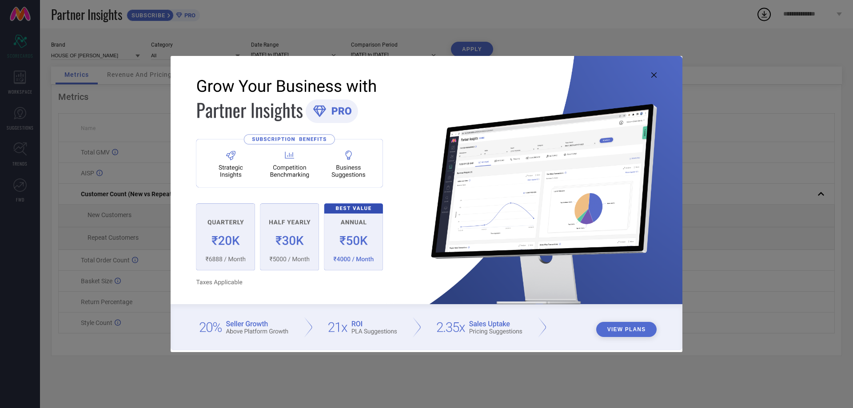
click at [654, 74] on icon at bounding box center [654, 74] width 5 height 5
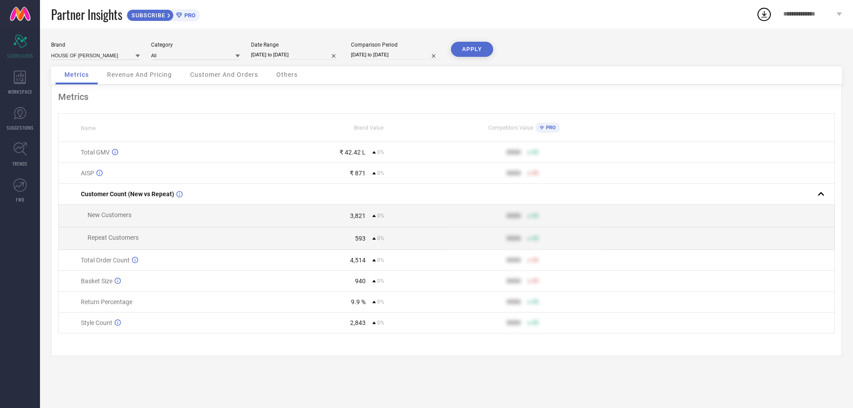
click at [293, 56] on input "[DATE] to [DATE]" at bounding box center [295, 54] width 89 height 9
select select "8"
select select "2025"
select select "9"
select select "2025"
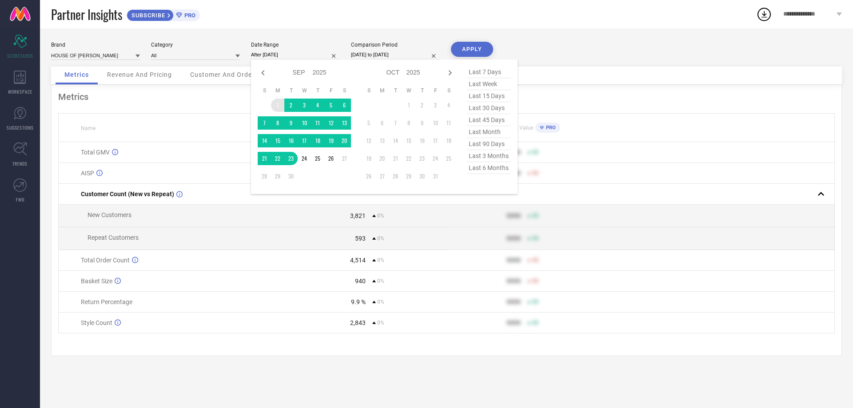
click at [276, 105] on td "1" at bounding box center [277, 105] width 13 height 13
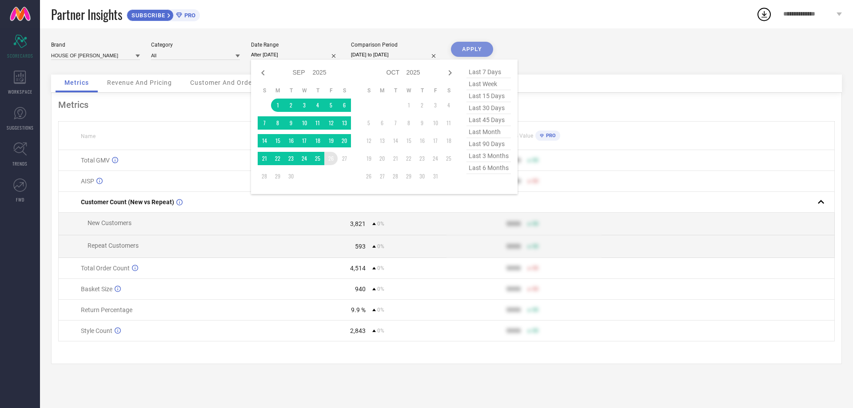
type input "[DATE] to [DATE]"
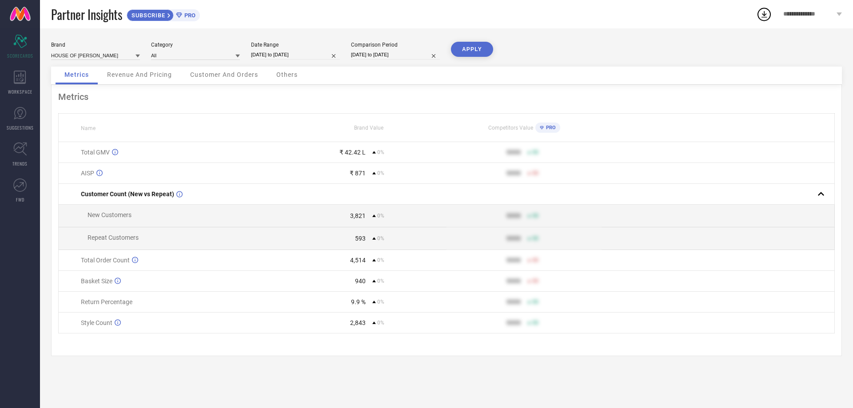
select select "8"
select select "2025"
select select "9"
select select "2025"
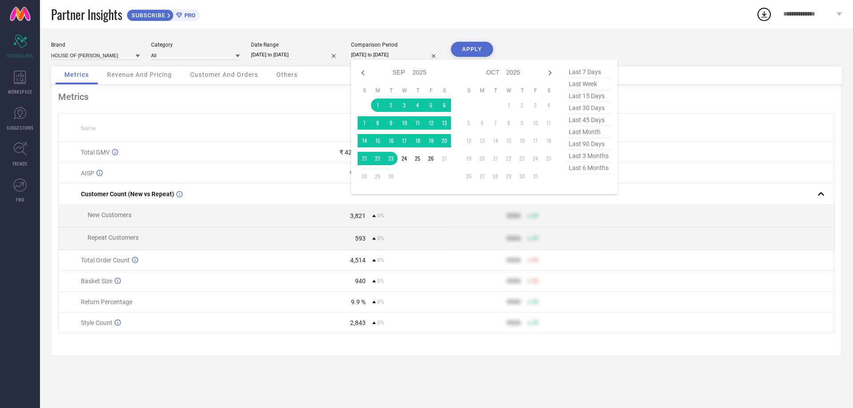
click at [384, 53] on input "[DATE] to [DATE]" at bounding box center [395, 54] width 89 height 9
click at [376, 102] on td "1" at bounding box center [377, 105] width 13 height 13
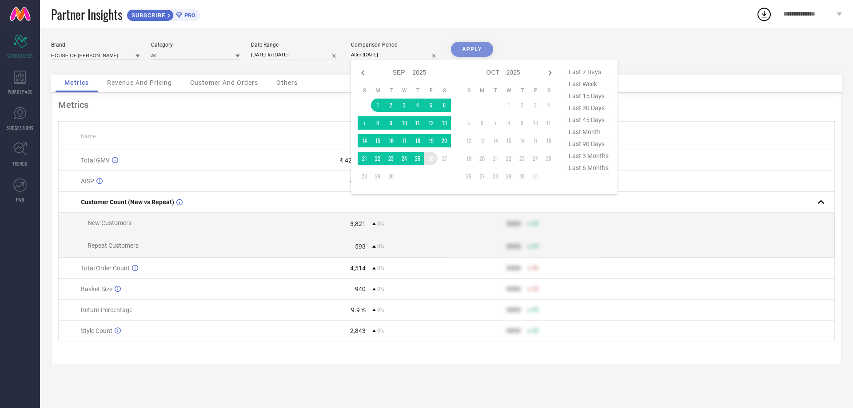
type input "[DATE] to [DATE]"
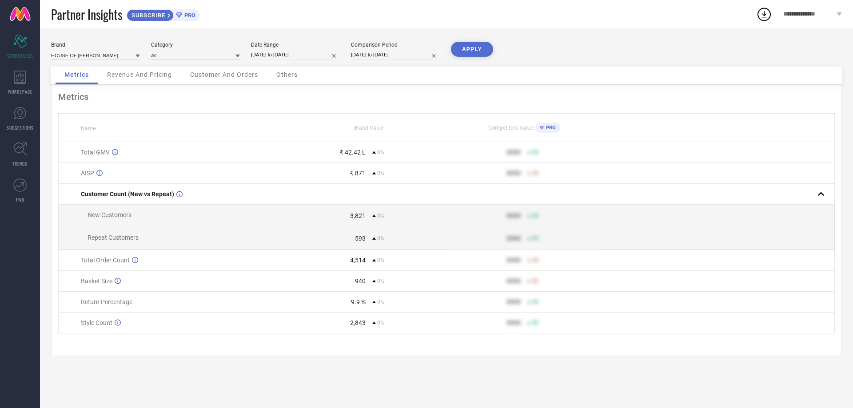
click at [469, 50] on button "APPLY" at bounding box center [472, 49] width 42 height 15
click at [288, 52] on input "[DATE] to [DATE]" at bounding box center [295, 54] width 89 height 9
select select "8"
select select "2025"
select select "9"
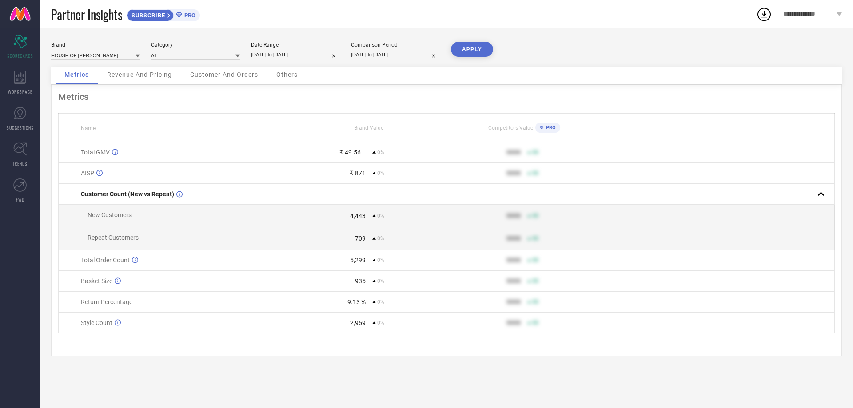
select select "2025"
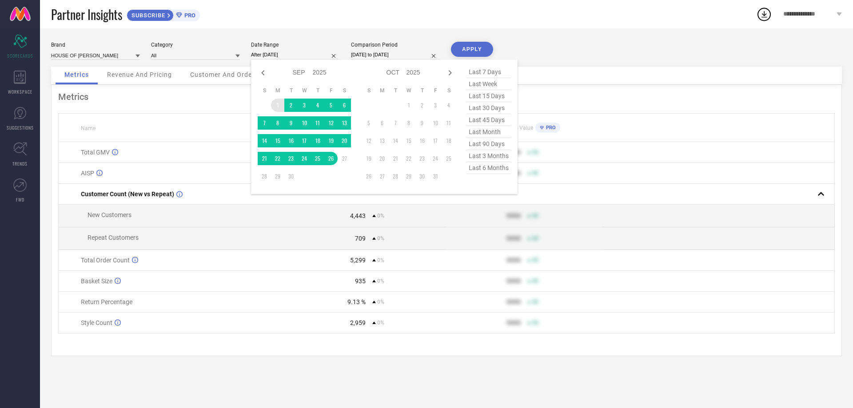
click at [279, 103] on td "1" at bounding box center [277, 105] width 13 height 13
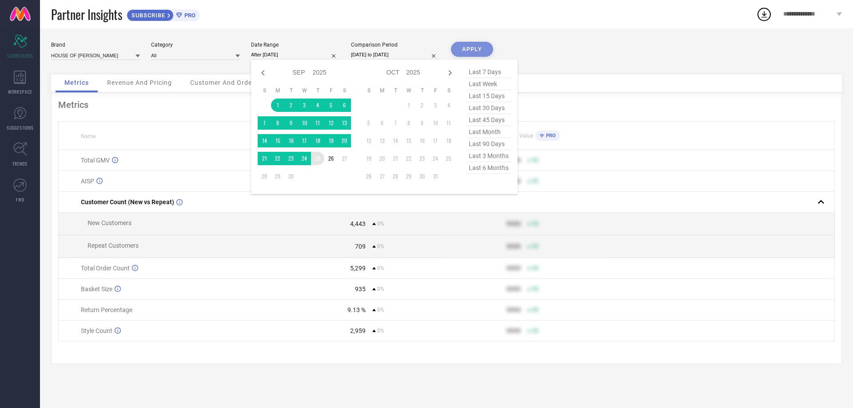
type input "[DATE] to [DATE]"
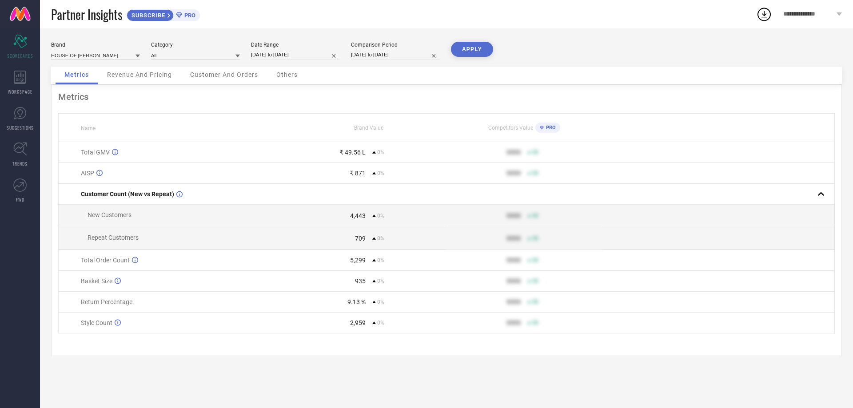
click at [376, 59] on input "[DATE] to [DATE]" at bounding box center [395, 54] width 89 height 9
select select "8"
select select "2025"
select select "9"
select select "2025"
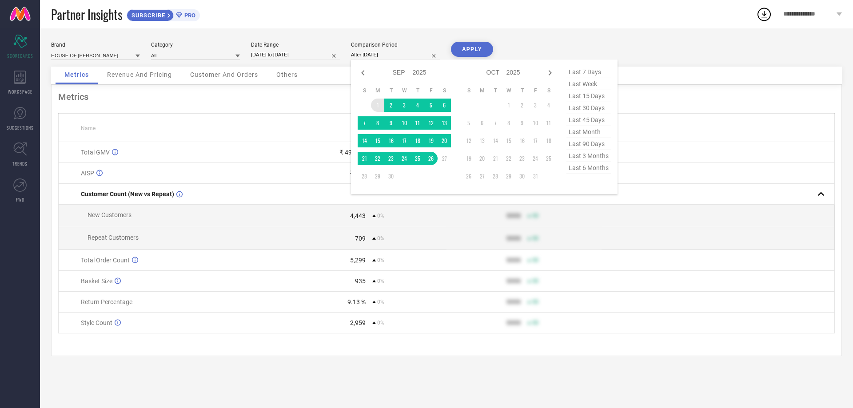
click at [376, 105] on td "1" at bounding box center [377, 105] width 13 height 13
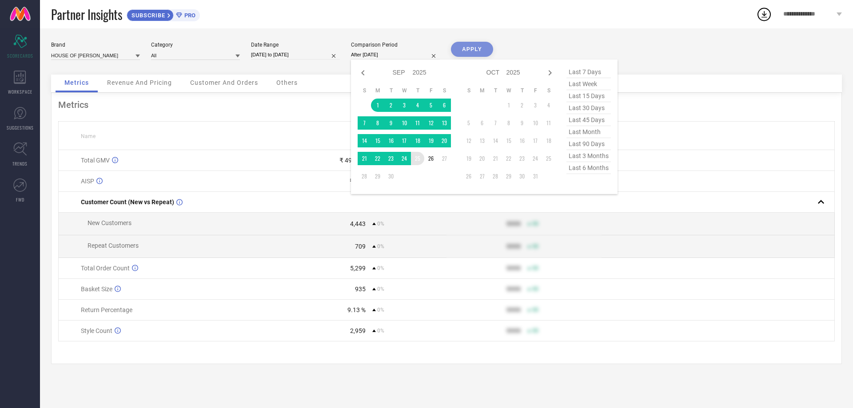
type input "[DATE] to [DATE]"
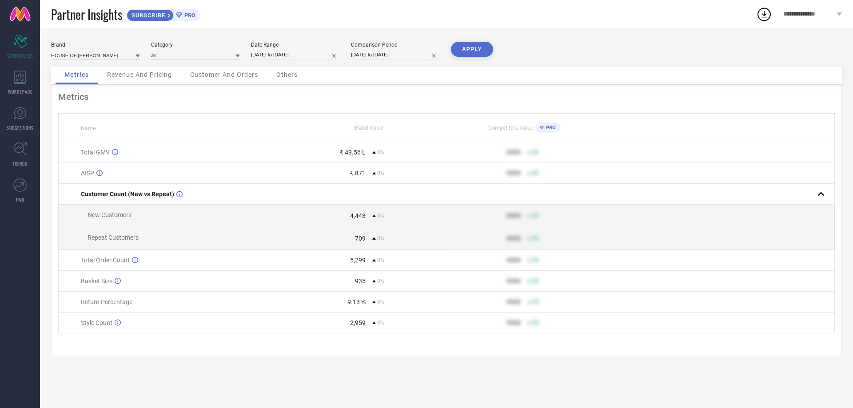
click at [480, 44] on button "APPLY" at bounding box center [472, 49] width 42 height 15
select select "8"
select select "2025"
select select "9"
select select "2025"
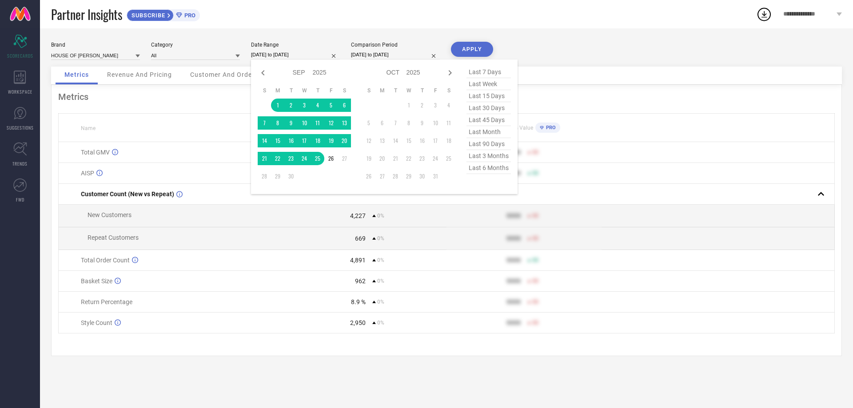
click at [283, 56] on input "[DATE] to [DATE]" at bounding box center [295, 54] width 89 height 9
click at [280, 104] on td "1" at bounding box center [277, 105] width 13 height 13
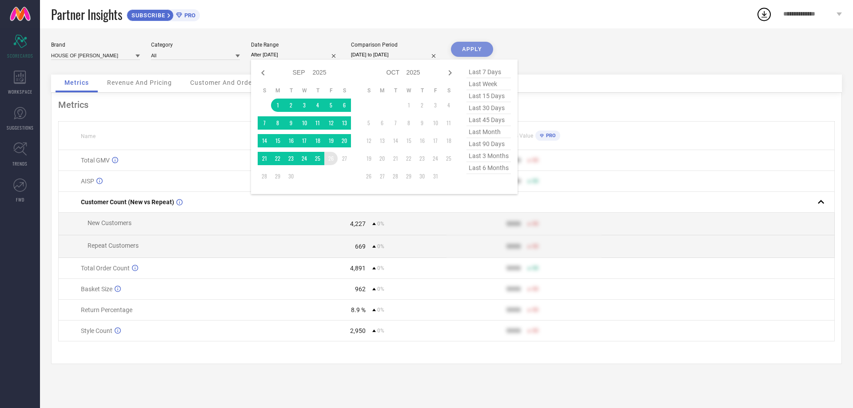
type input "[DATE] to [DATE]"
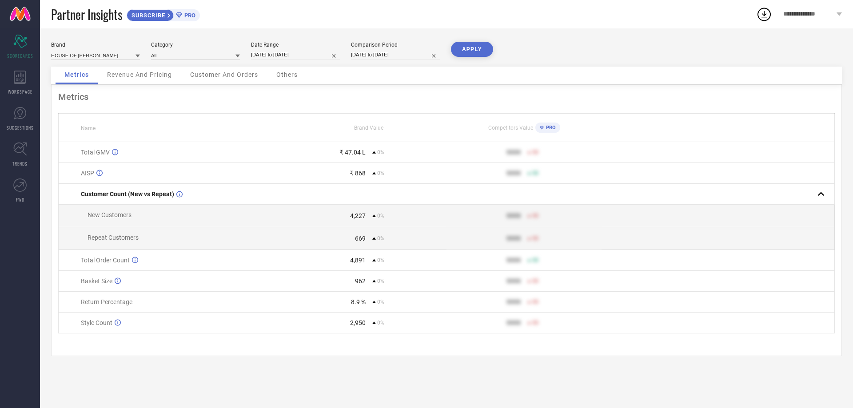
select select "8"
select select "2025"
select select "9"
select select "2025"
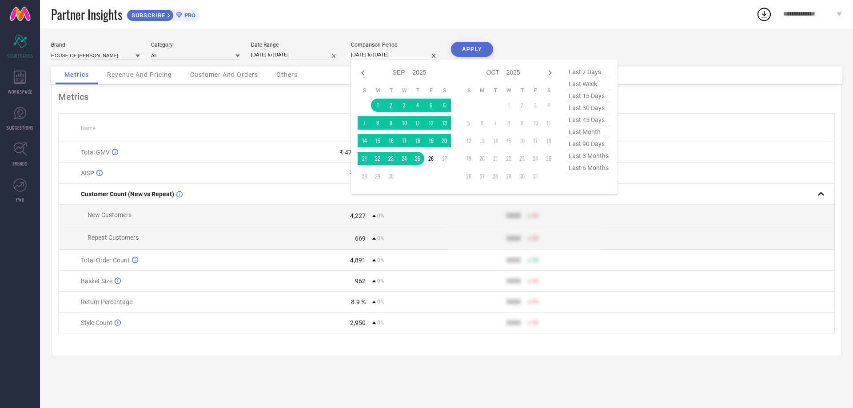
click at [388, 56] on input "[DATE] to [DATE]" at bounding box center [395, 54] width 89 height 9
click at [377, 108] on td "1" at bounding box center [377, 105] width 13 height 13
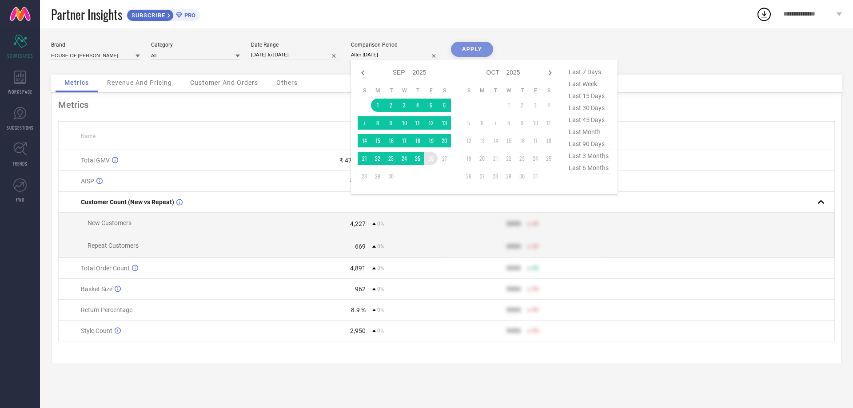
type input "[DATE] to [DATE]"
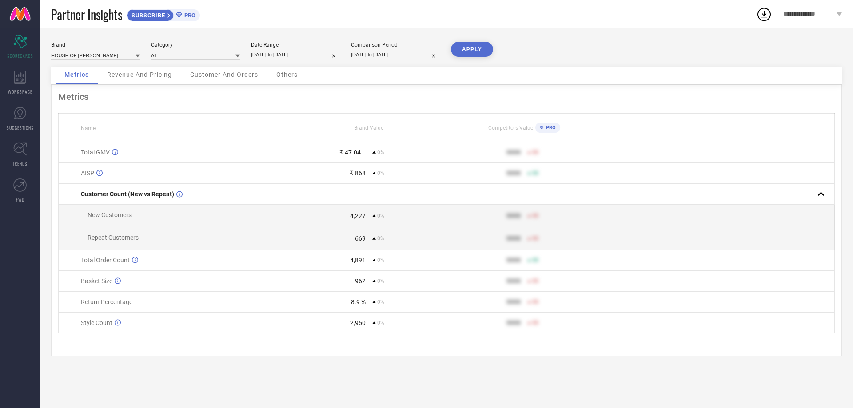
click at [474, 50] on button "APPLY" at bounding box center [472, 49] width 42 height 15
